Goal: Use online tool/utility: Utilize a website feature to perform a specific function

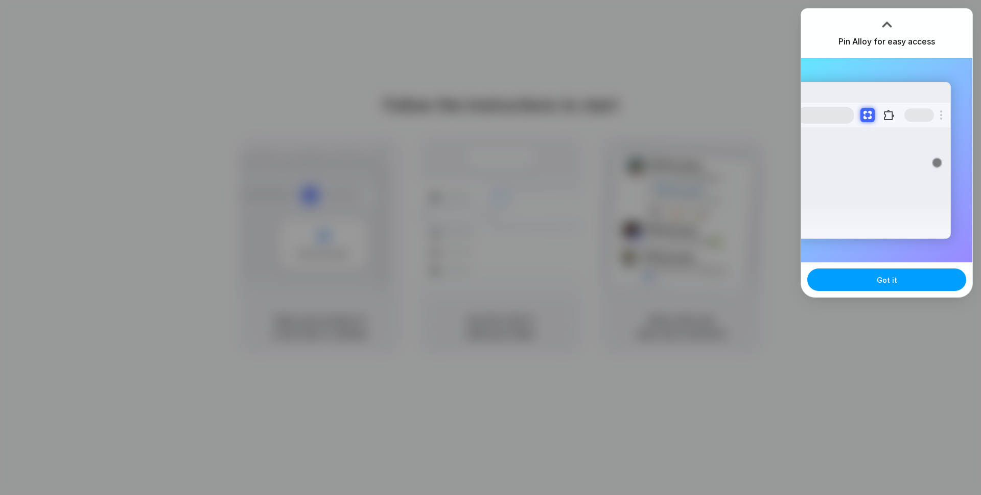
click at [896, 283] on button "Got it" at bounding box center [886, 279] width 159 height 22
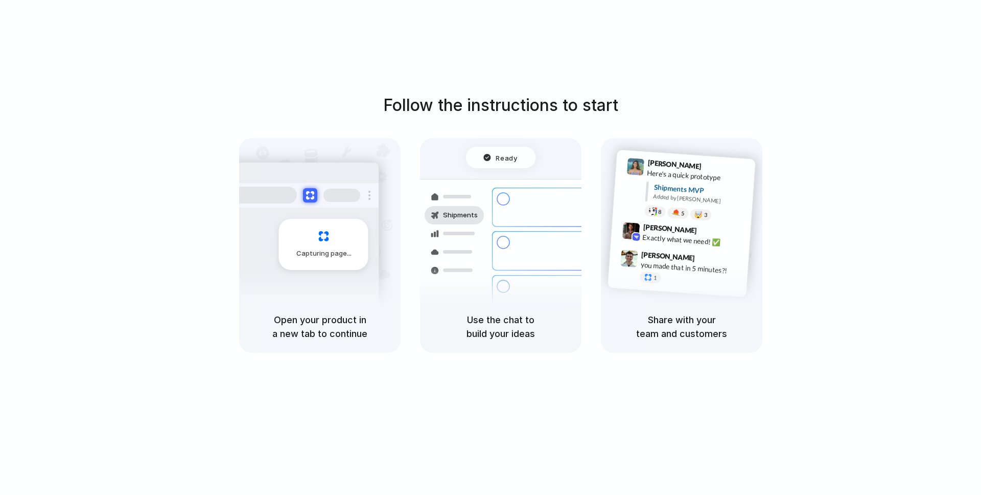
click at [321, 258] on div "Capturing page" at bounding box center [323, 244] width 89 height 51
click at [318, 242] on div "Capturing page" at bounding box center [323, 244] width 89 height 51
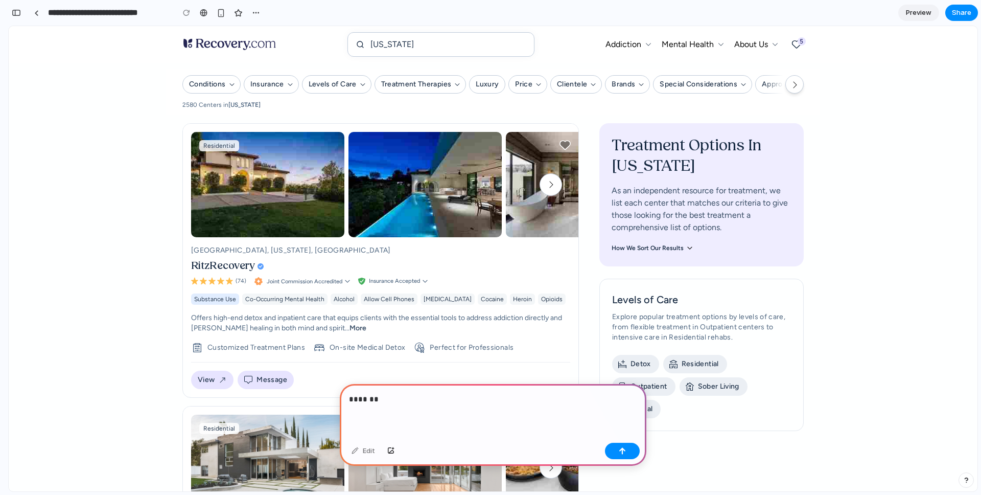
click at [427, 399] on p "*******" at bounding box center [491, 399] width 284 height 12
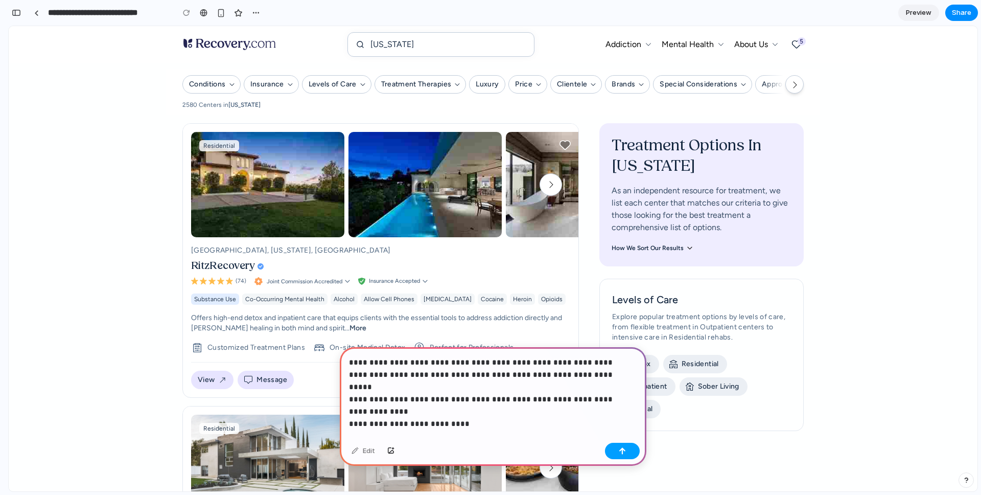
click at [626, 457] on button "button" at bounding box center [622, 450] width 35 height 16
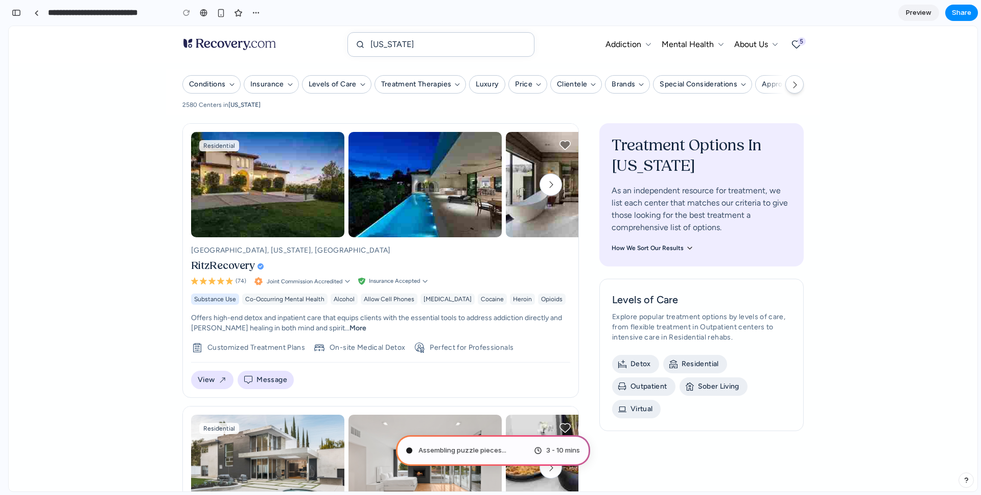
click at [479, 449] on span "Assembling puzzle pieces ..." at bounding box center [462, 450] width 88 height 10
type input "**********"
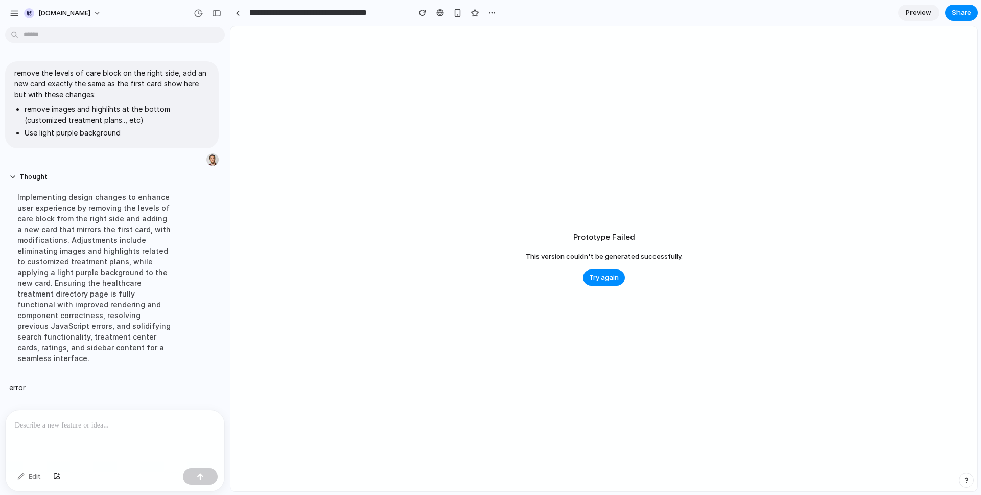
click at [600, 268] on div "Prototype Failed This version couldn't be generated successfully. Try again" at bounding box center [603, 258] width 747 height 465
click at [600, 273] on span "Try again" at bounding box center [604, 277] width 30 height 10
click at [609, 276] on span "Try again" at bounding box center [604, 277] width 30 height 10
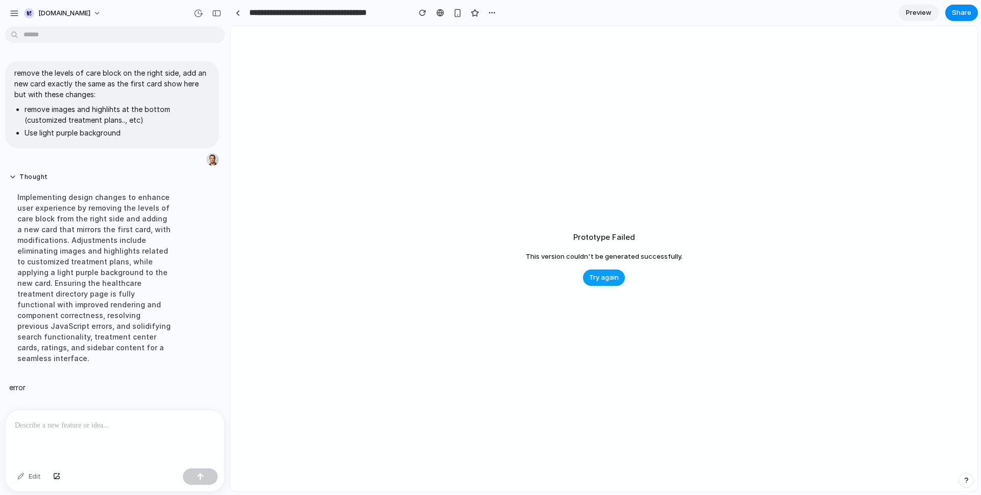
click at [609, 276] on span "Try again" at bounding box center [604, 277] width 30 height 10
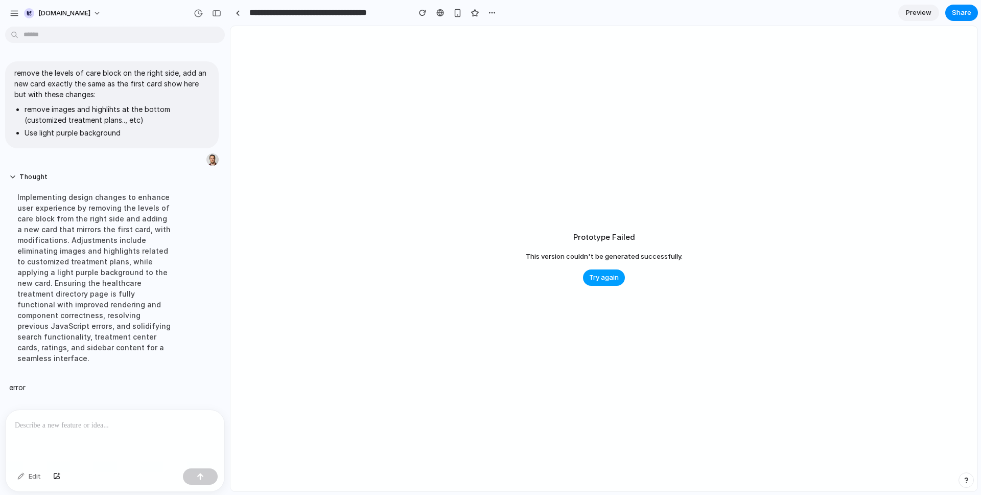
click at [609, 276] on span "Try again" at bounding box center [604, 277] width 30 height 10
click at [607, 273] on span "Try again" at bounding box center [604, 277] width 30 height 10
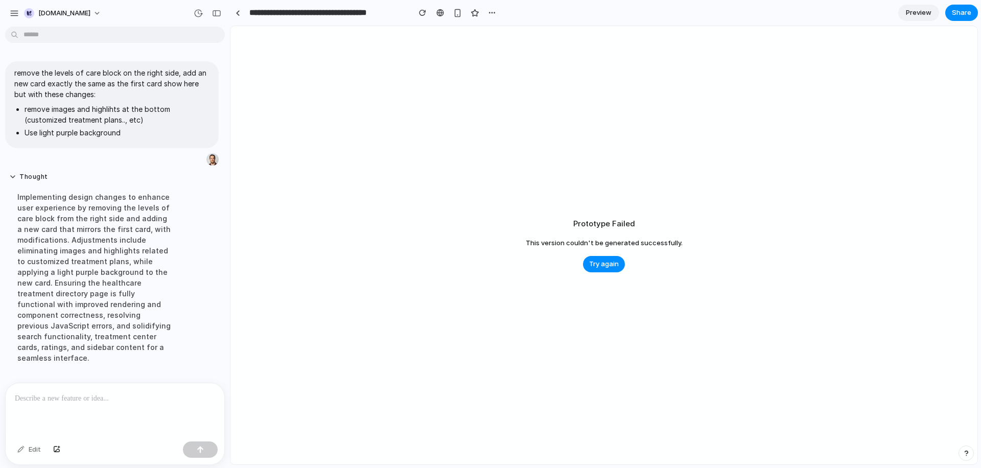
scroll to position [14, 0]
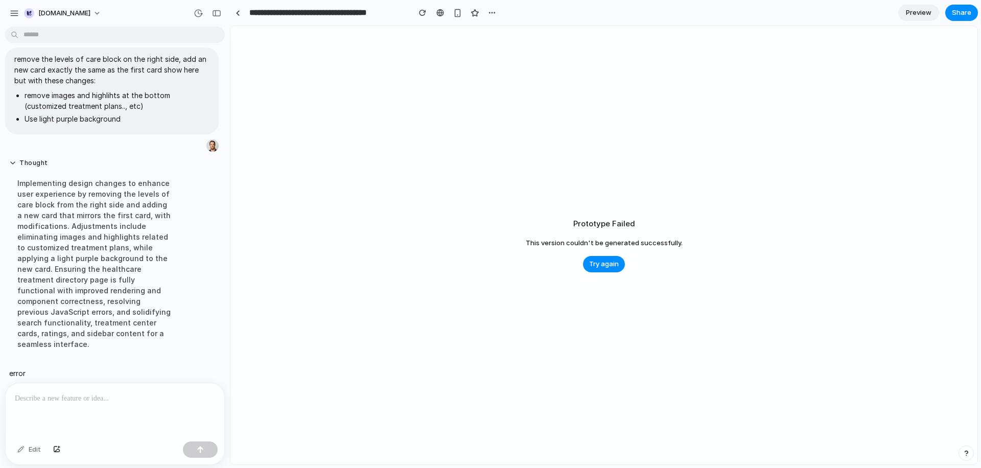
click at [68, 395] on p at bounding box center [115, 398] width 200 height 12
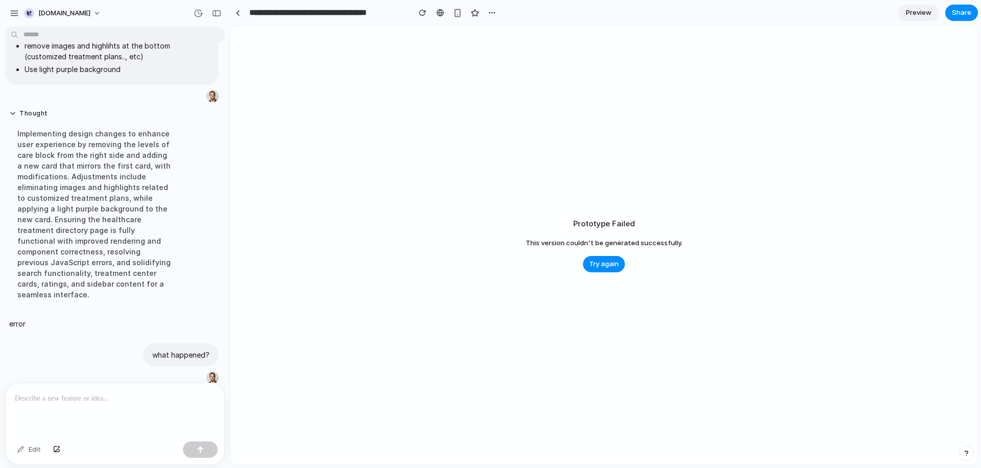
type input "**********"
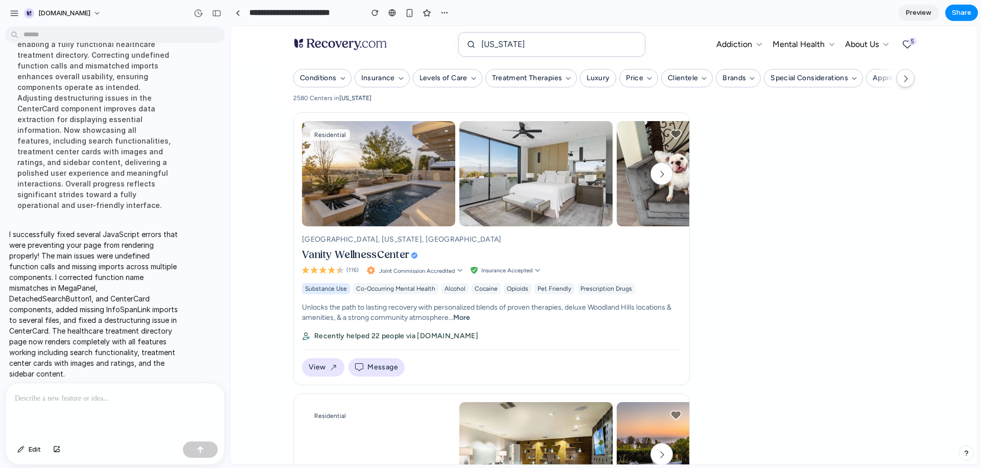
scroll to position [1989, 0]
